Goal: Transaction & Acquisition: Purchase product/service

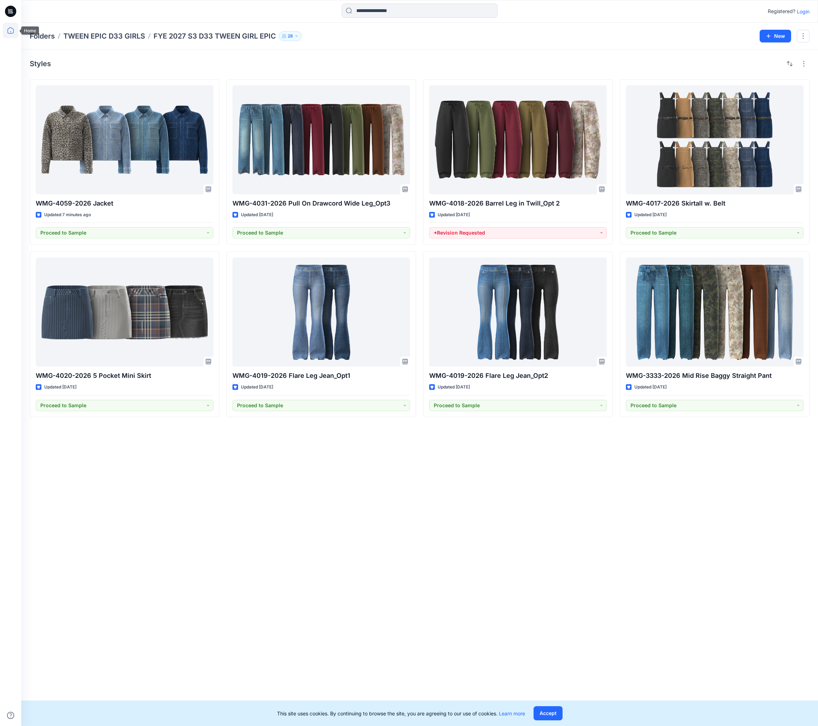
click at [12, 30] on icon at bounding box center [11, 31] width 16 height 16
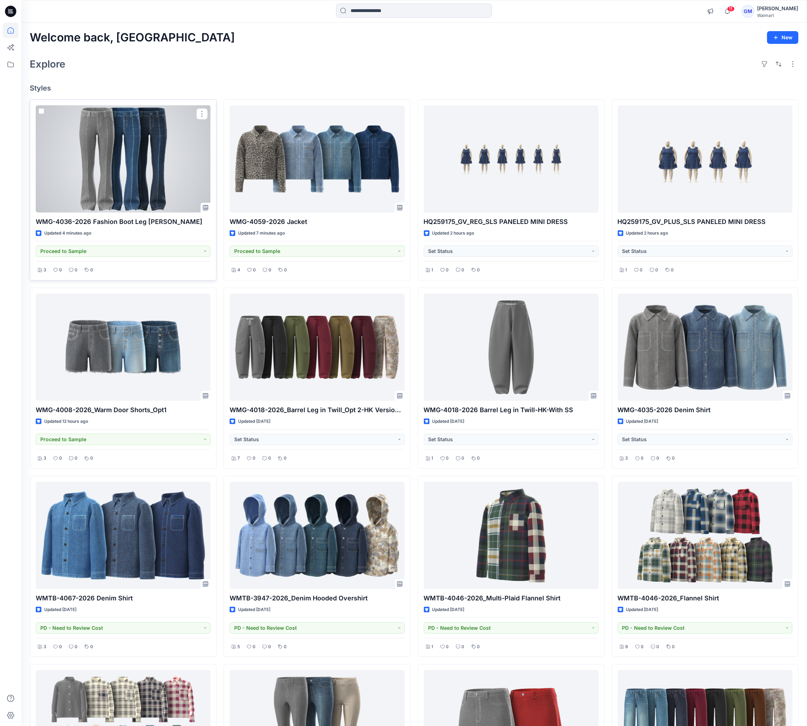
click at [149, 164] on div at bounding box center [123, 158] width 175 height 107
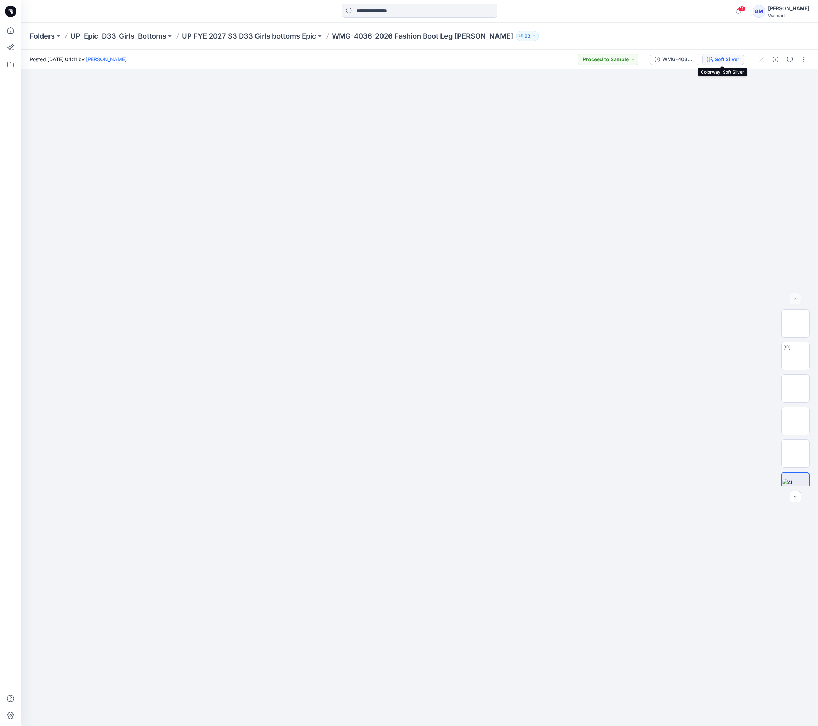
click at [726, 59] on div "Soft Silver" at bounding box center [727, 60] width 25 height 8
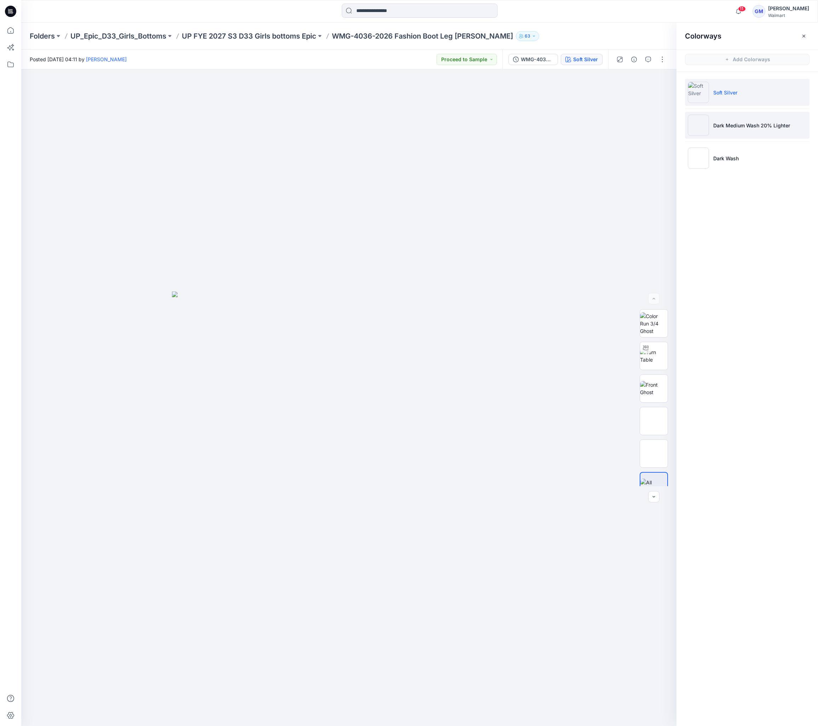
click at [738, 130] on li "Dark Medium Wash 20% Lighter" at bounding box center [747, 125] width 125 height 27
click at [654, 356] on img at bounding box center [654, 356] width 0 height 0
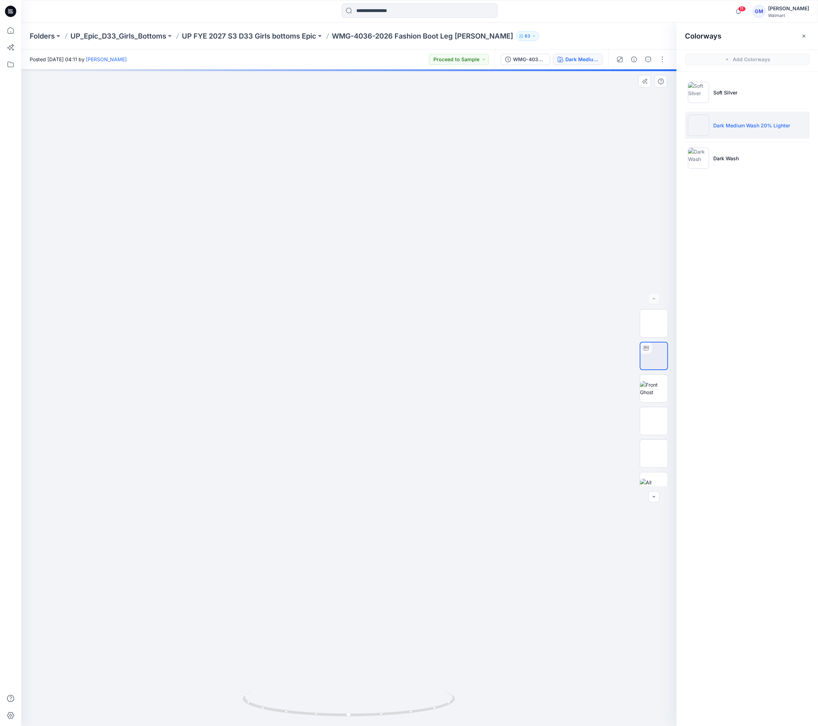
drag, startPoint x: 452, startPoint y: 618, endPoint x: 468, endPoint y: 351, distance: 267.7
click at [468, 351] on img at bounding box center [365, 171] width 1109 height 1109
drag, startPoint x: 422, startPoint y: 712, endPoint x: 236, endPoint y: 711, distance: 185.5
click at [236, 711] on div at bounding box center [348, 397] width 655 height 657
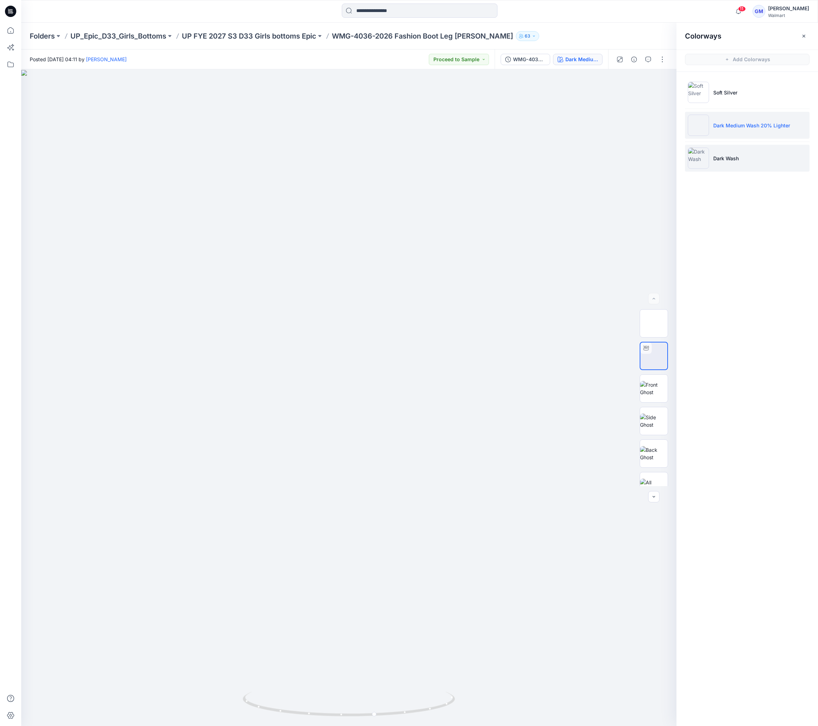
click at [740, 161] on li "Dark Wash" at bounding box center [747, 158] width 125 height 27
click at [724, 163] on li "Dark Wash" at bounding box center [747, 158] width 125 height 27
click at [654, 356] on img at bounding box center [654, 356] width 0 height 0
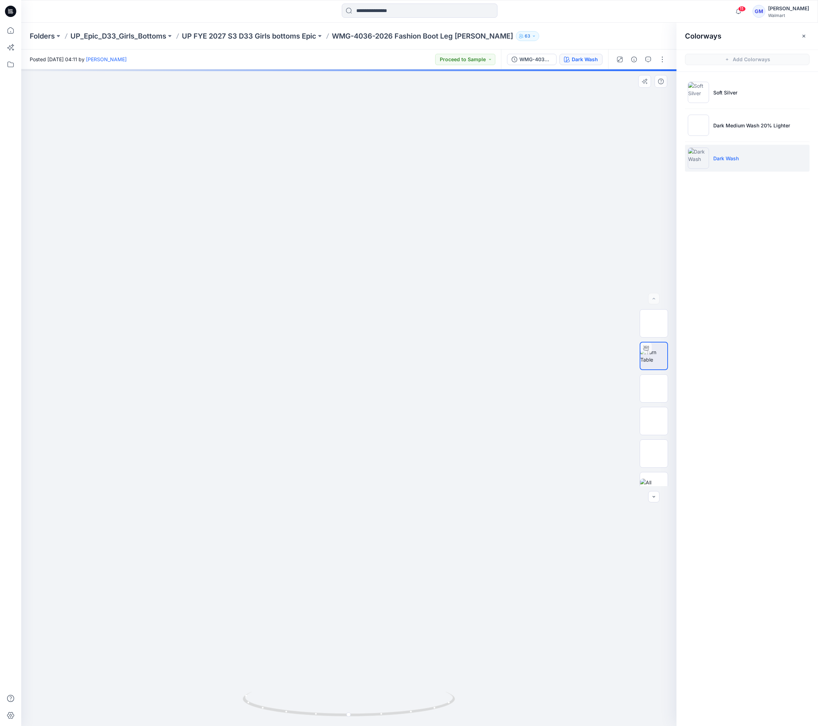
drag, startPoint x: 453, startPoint y: 526, endPoint x: 499, endPoint y: 311, distance: 219.3
click at [499, 311] on img at bounding box center [395, 237] width 980 height 980
drag, startPoint x: 473, startPoint y: 545, endPoint x: 456, endPoint y: 523, distance: 27.7
click at [456, 523] on img at bounding box center [408, 139] width 1174 height 1174
drag, startPoint x: 444, startPoint y: 509, endPoint x: 422, endPoint y: 456, distance: 57.8
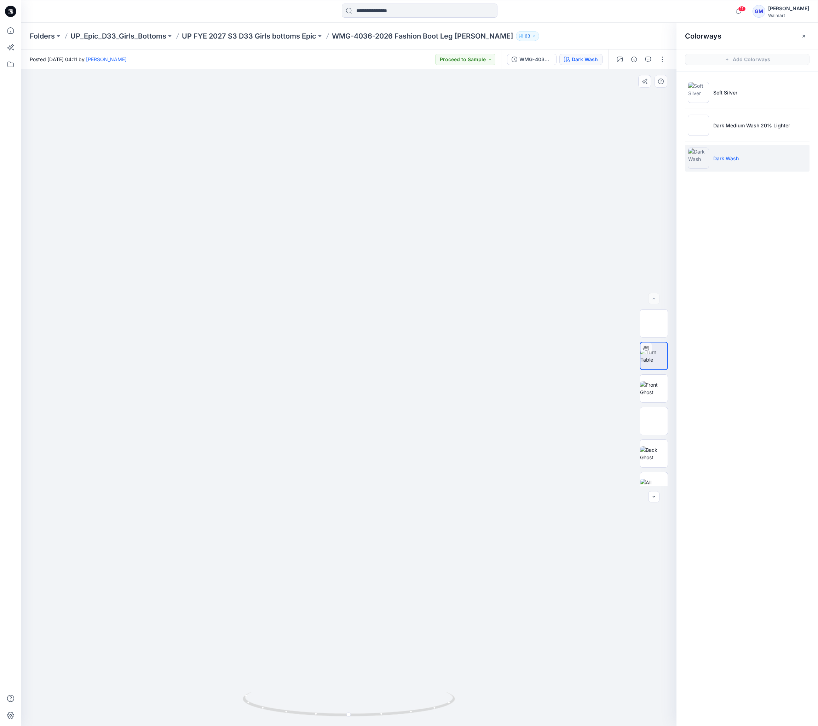
click at [422, 456] on img at bounding box center [383, 139] width 1174 height 1174
drag, startPoint x: 437, startPoint y: 472, endPoint x: 418, endPoint y: 457, distance: 25.2
click at [418, 457] on img at bounding box center [363, 139] width 1174 height 1173
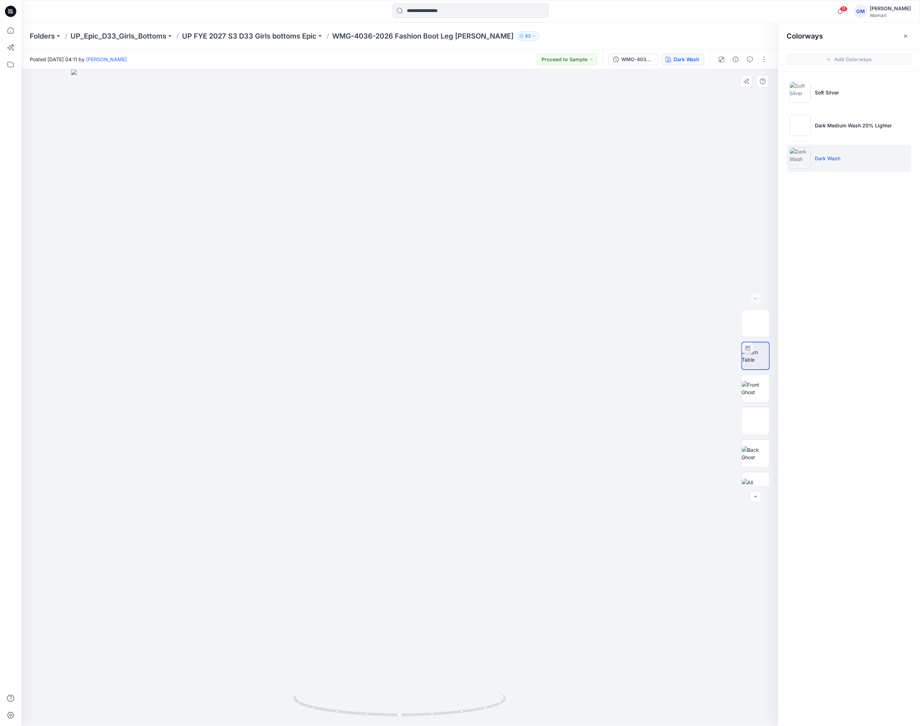
click at [188, 401] on div at bounding box center [399, 397] width 757 height 657
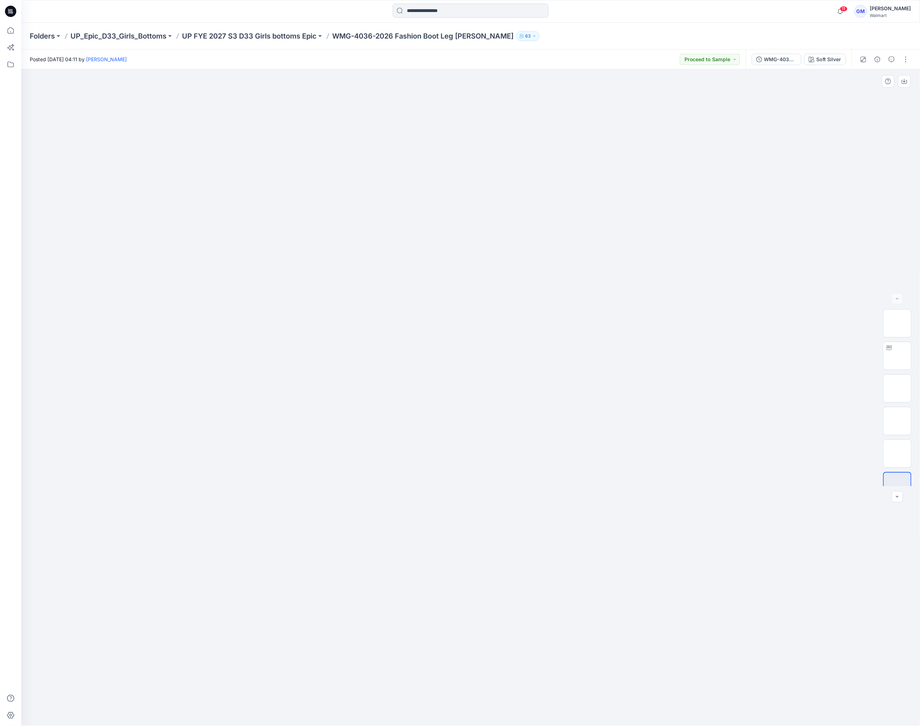
click at [218, 460] on div at bounding box center [470, 397] width 899 height 657
click at [816, 216] on div at bounding box center [470, 397] width 899 height 657
drag, startPoint x: 264, startPoint y: 600, endPoint x: 281, endPoint y: 663, distance: 64.6
click at [264, 600] on div at bounding box center [470, 397] width 899 height 657
